Goal: Task Accomplishment & Management: Use online tool/utility

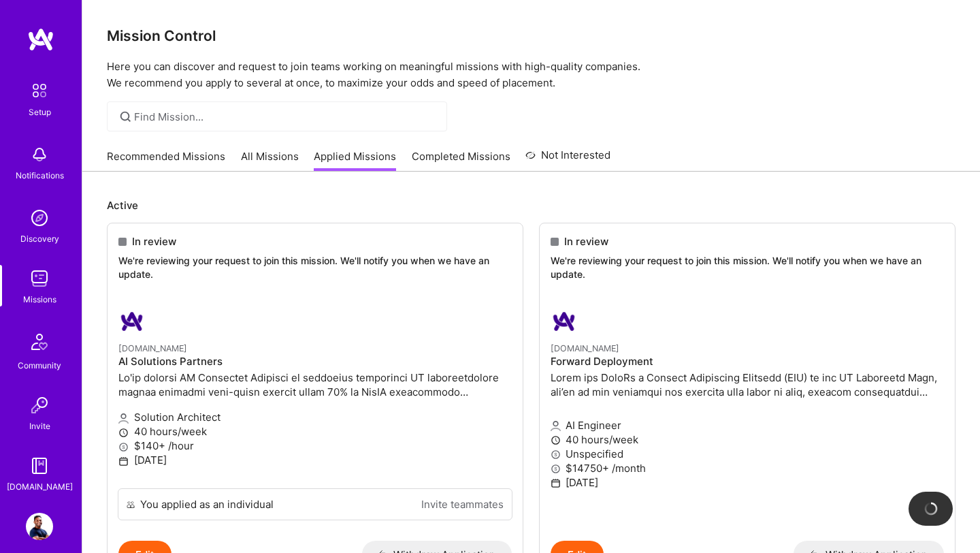
scroll to position [143, 0]
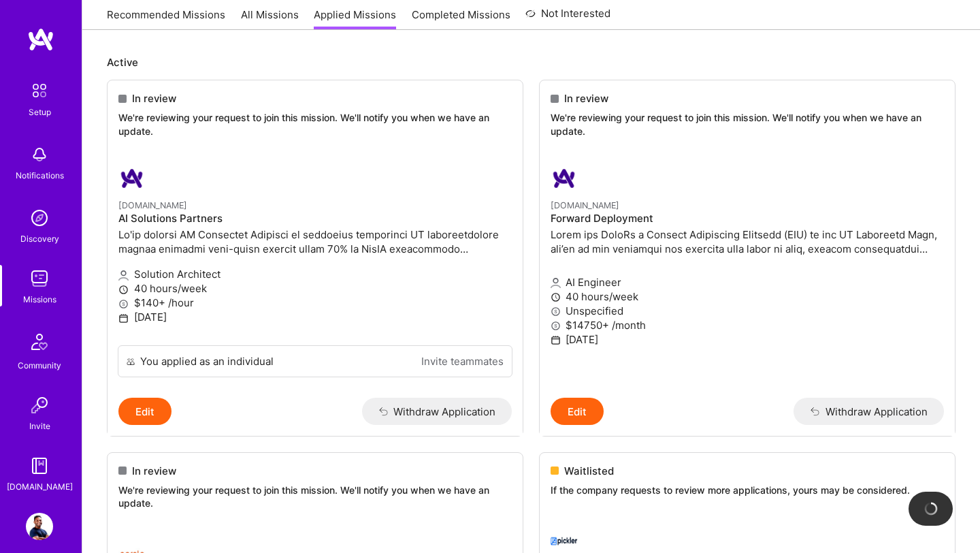
click at [38, 288] on img at bounding box center [39, 278] width 27 height 27
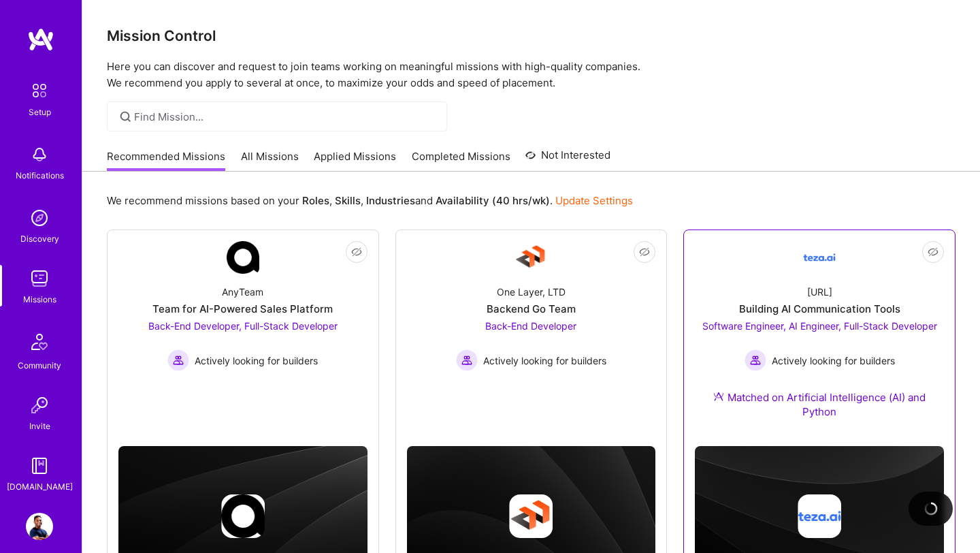
click at [765, 323] on span "Software Engineer, AI Engineer, Full-Stack Developer" at bounding box center [820, 326] width 235 height 12
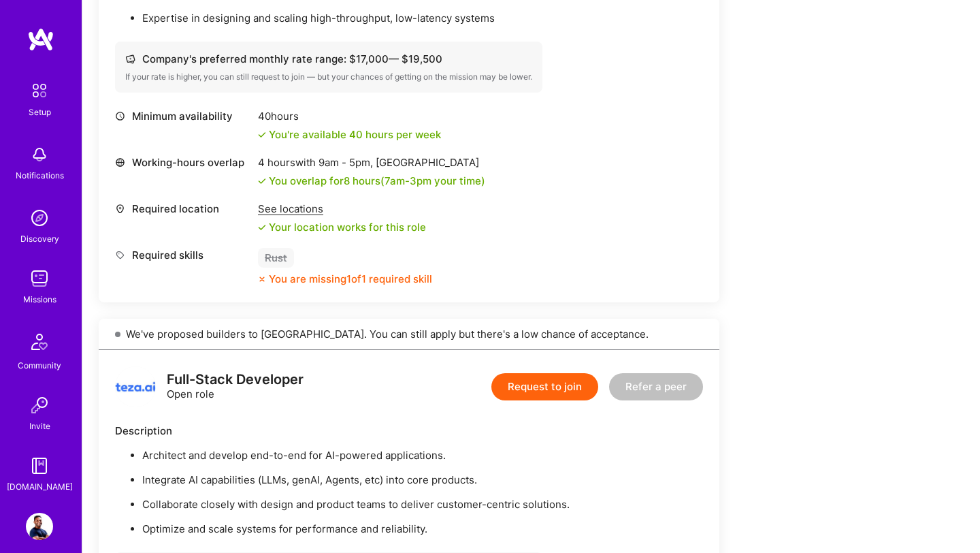
scroll to position [1042, 0]
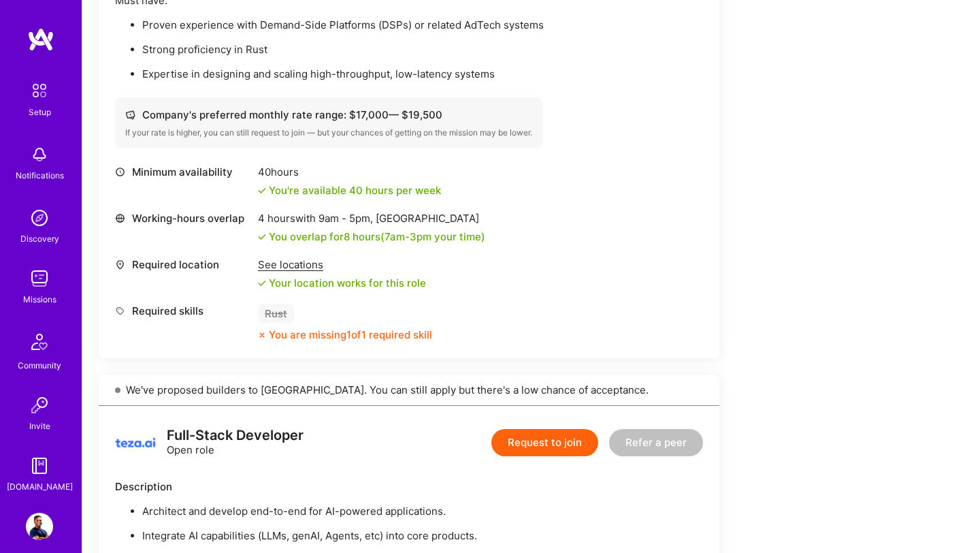
click at [41, 524] on img at bounding box center [39, 526] width 27 height 27
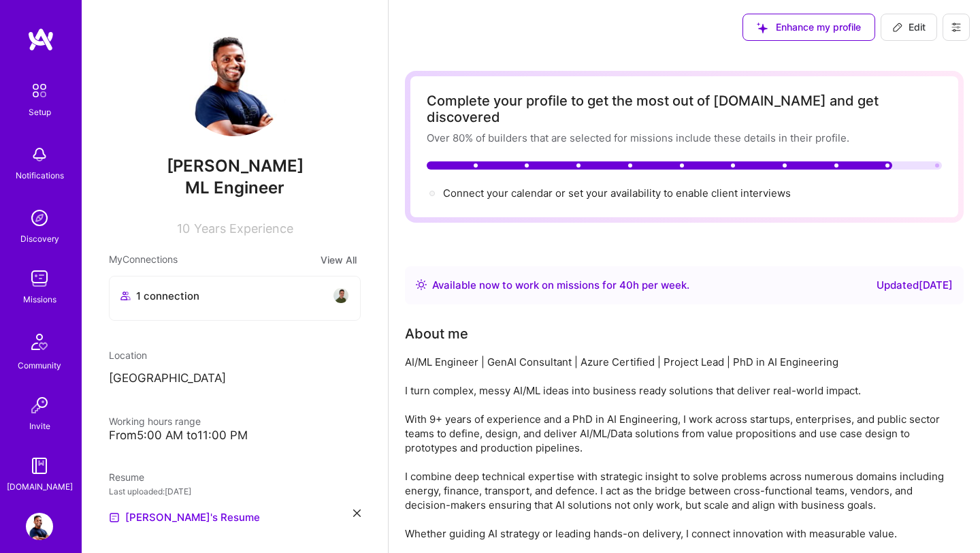
scroll to position [1, 0]
